Goal: Task Accomplishment & Management: Manage account settings

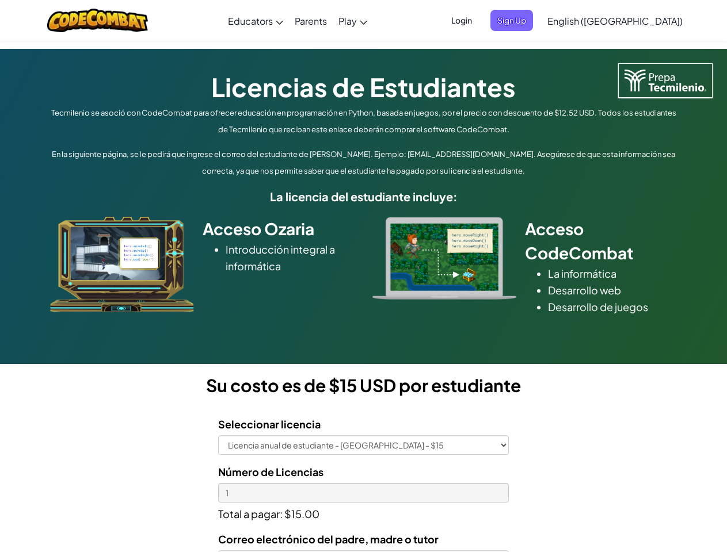
click at [364, 276] on div at bounding box center [444, 258] width 161 height 83
click at [479, 20] on span "Login" at bounding box center [461, 20] width 35 height 21
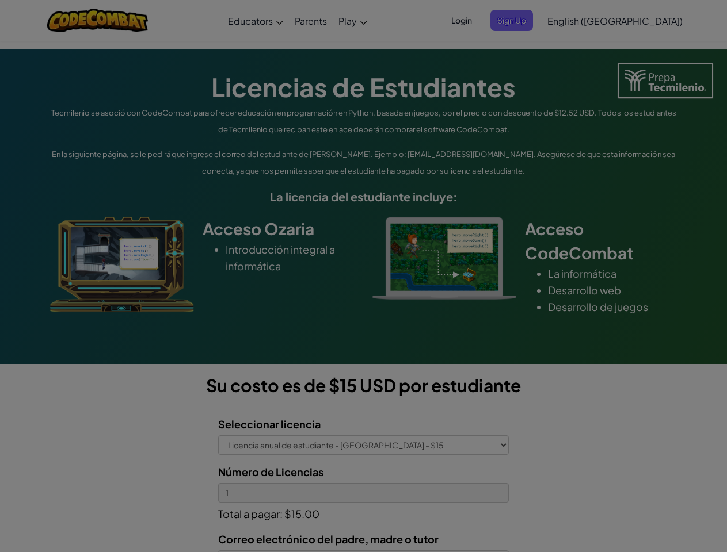
click at [0, 0] on input "Email or Username :" at bounding box center [0, 0] width 0 height 0
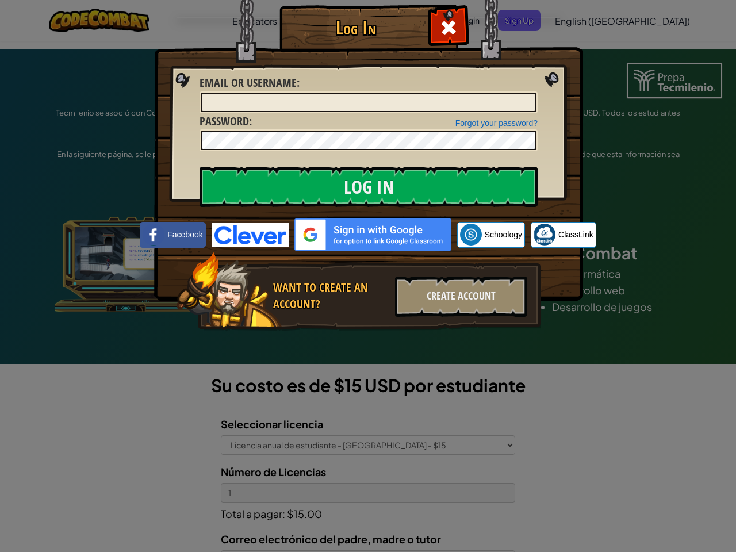
click at [582, 20] on div "Log In Unknown Error Email or Username : Forgot your password? Password : Log I…" at bounding box center [368, 276] width 736 height 552
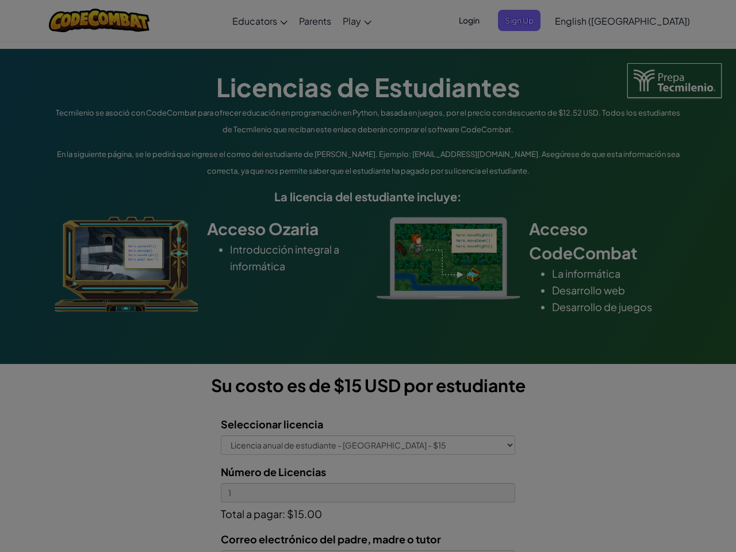
click at [582, 20] on div "Log In Unknown Error Email or Username : Forgot your password? Password : Log I…" at bounding box center [368, 276] width 736 height 552
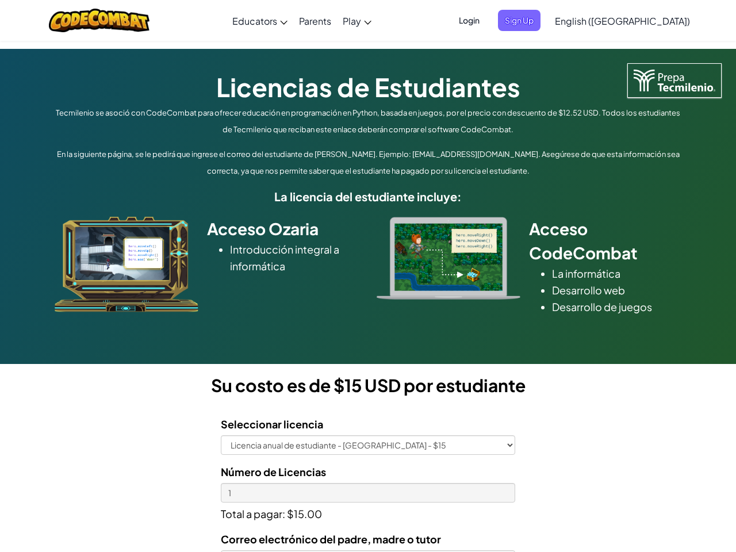
click at [643, 21] on div at bounding box center [368, 276] width 736 height 552
